Goal: Task Accomplishment & Management: Use online tool/utility

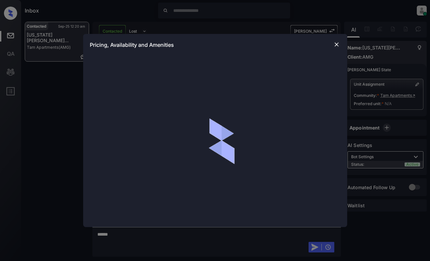
scroll to position [542, 0]
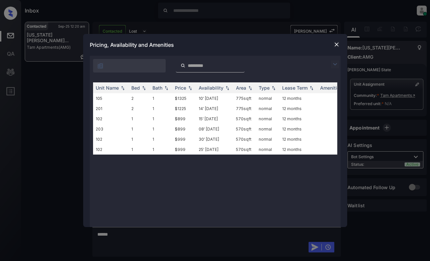
click at [336, 64] on img at bounding box center [335, 64] width 8 height 8
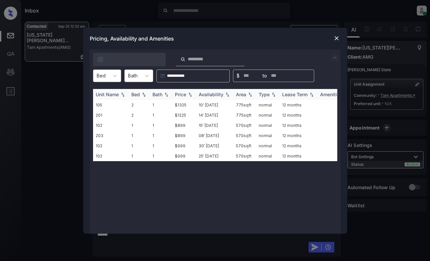
click at [181, 93] on div "Price" at bounding box center [180, 95] width 11 height 6
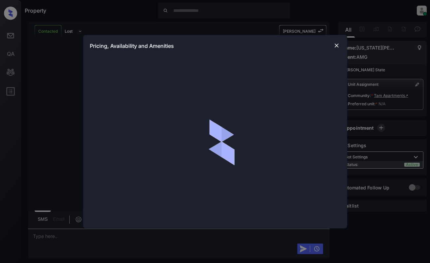
scroll to position [541, 0]
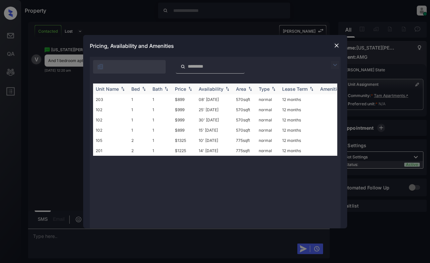
click at [185, 88] on div "Price" at bounding box center [180, 89] width 11 height 6
click at [336, 42] on img at bounding box center [336, 45] width 7 height 7
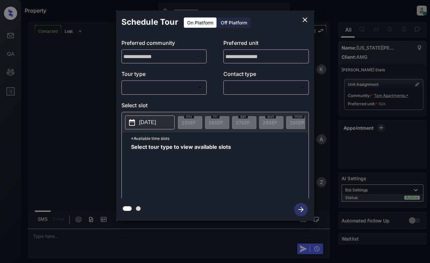
scroll to position [541, 0]
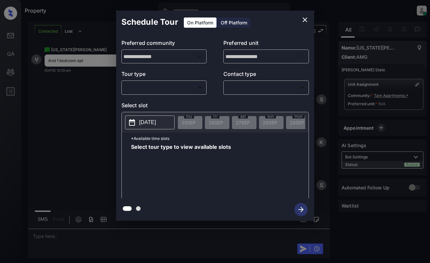
click at [179, 75] on p "Tour type" at bounding box center [163, 75] width 85 height 11
click at [175, 82] on div "​ ​" at bounding box center [163, 88] width 85 height 14
click at [175, 90] on body "Property [PERSON_NAME] Online Set yourself offline Set yourself on break Profil…" at bounding box center [215, 131] width 430 height 263
type input "********"
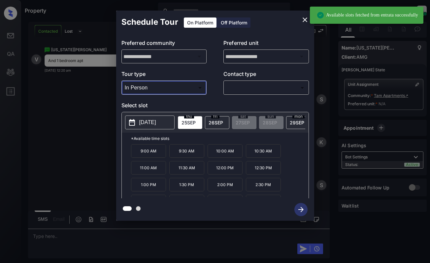
click at [305, 19] on icon "close" at bounding box center [305, 20] width 8 height 8
